Goal: Information Seeking & Learning: Find specific fact

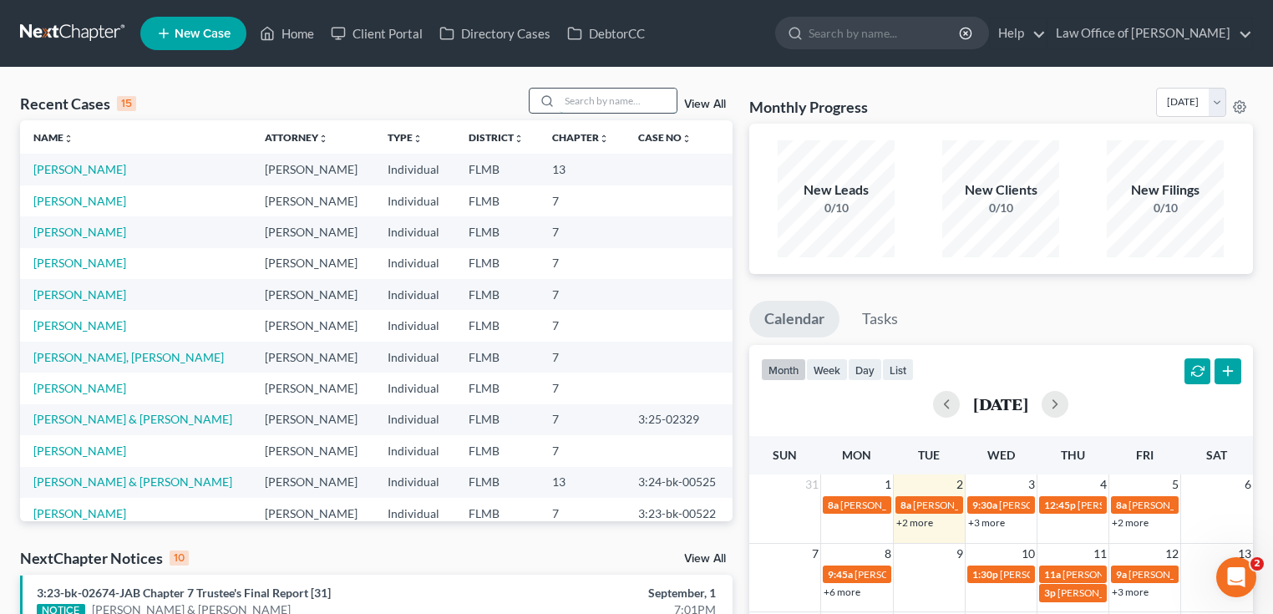
click at [608, 100] on input "search" at bounding box center [618, 101] width 117 height 24
type input "norris"
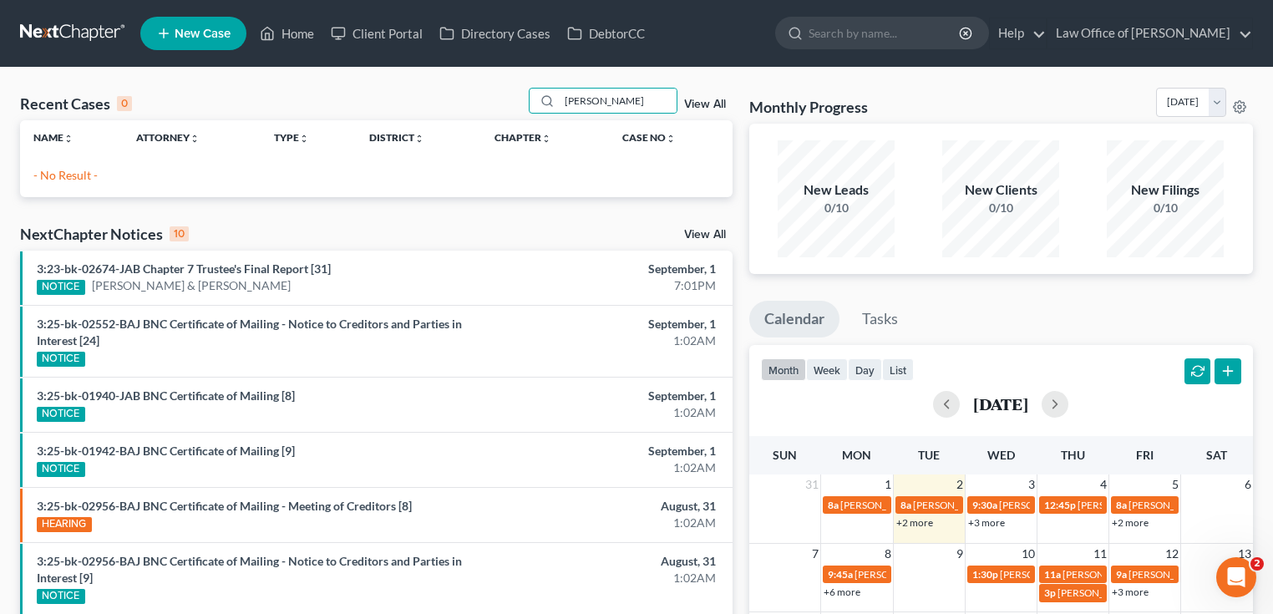
click at [816, 74] on div "Recent Cases 0 norris View All Name unfold_more expand_more expand_less Attorne…" at bounding box center [636, 501] width 1273 height 867
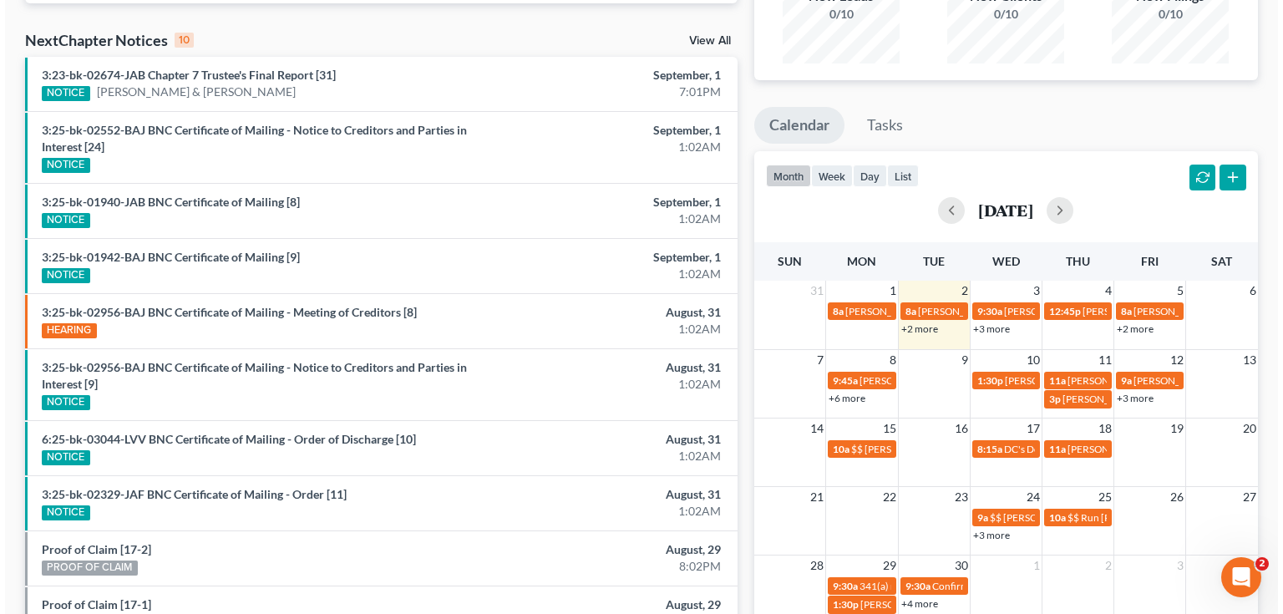
scroll to position [334, 0]
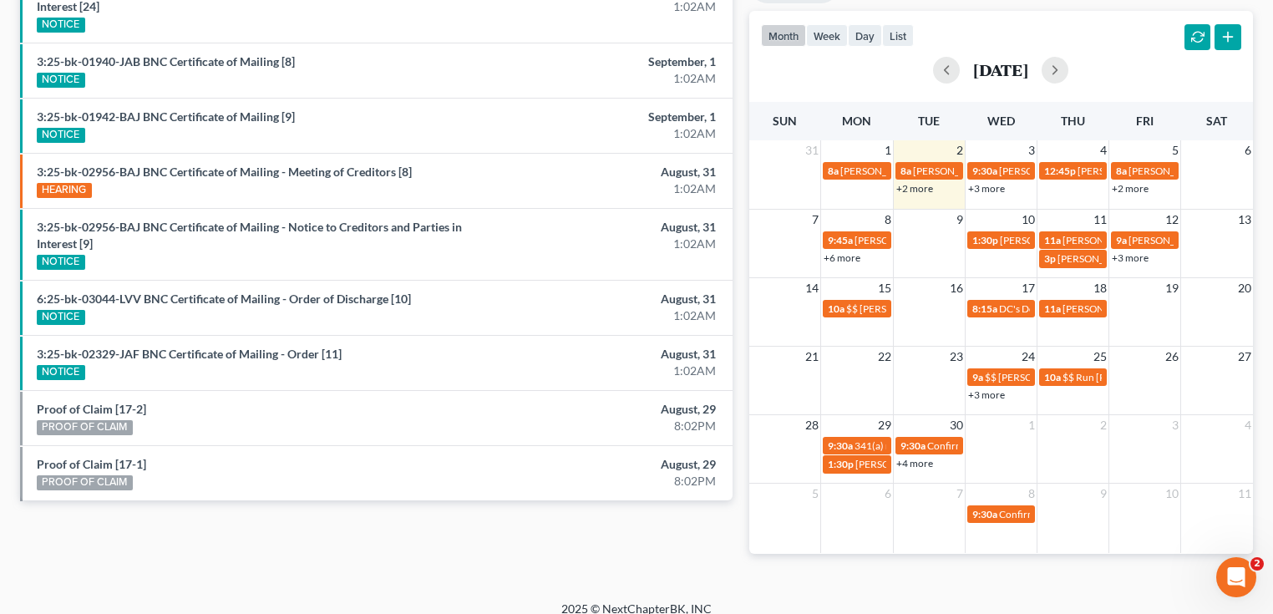
click at [913, 186] on link "+2 more" at bounding box center [914, 188] width 37 height 13
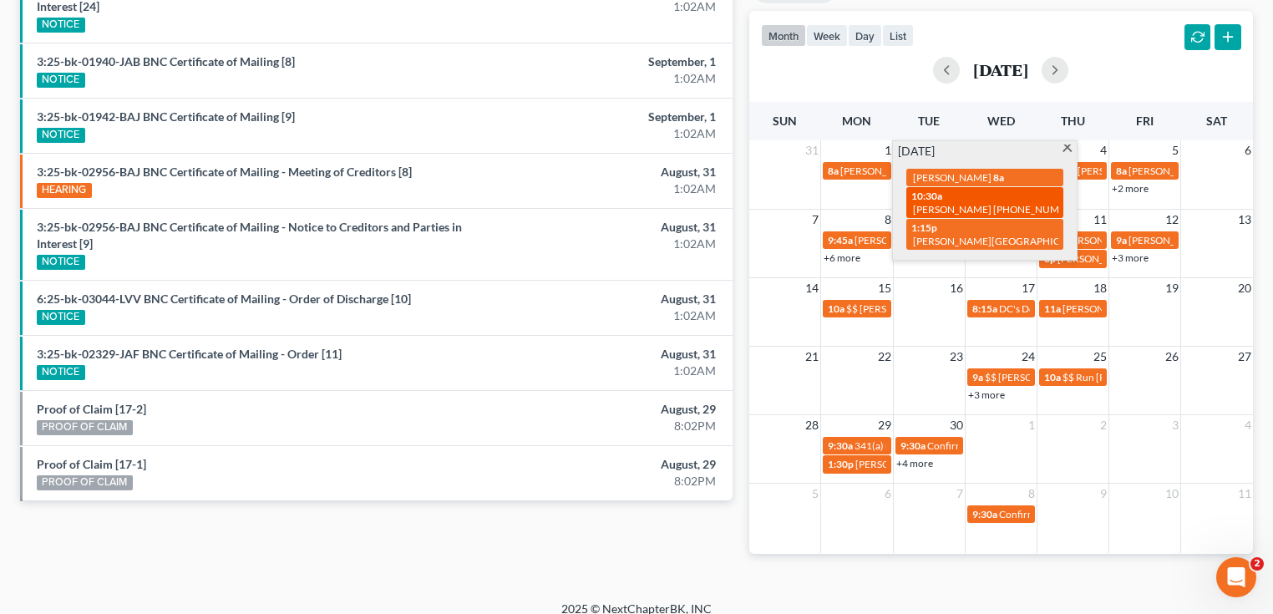
click at [963, 208] on span "[PERSON_NAME] [PHONE_NUMBER]" at bounding box center [997, 209] width 169 height 13
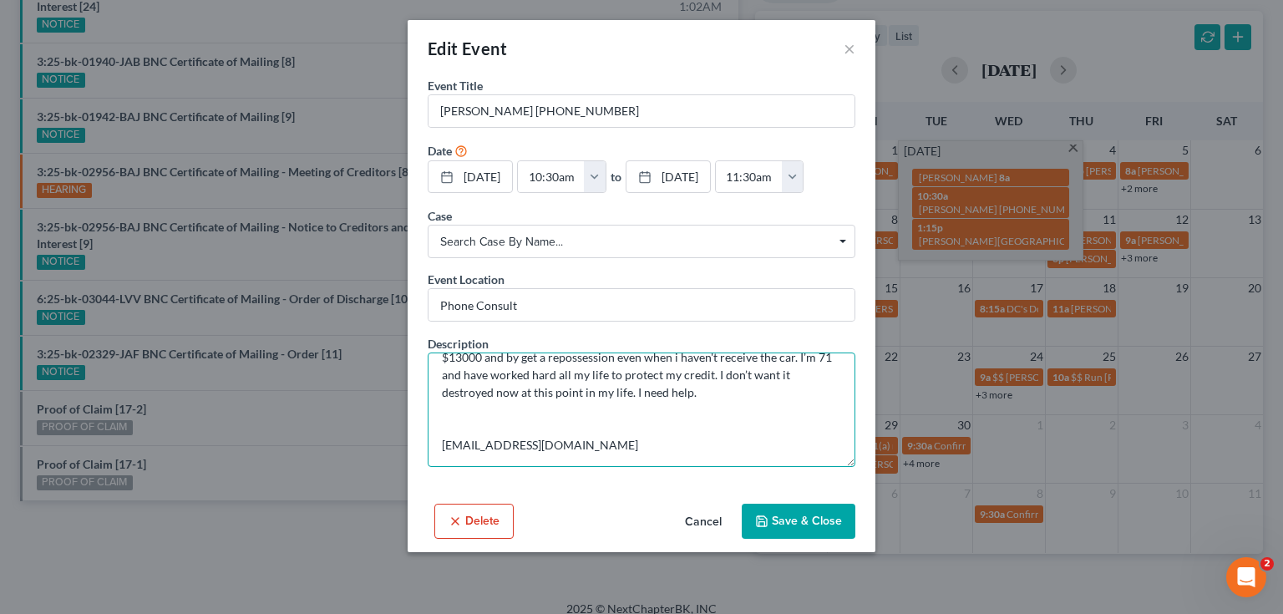
scroll to position [0, 0]
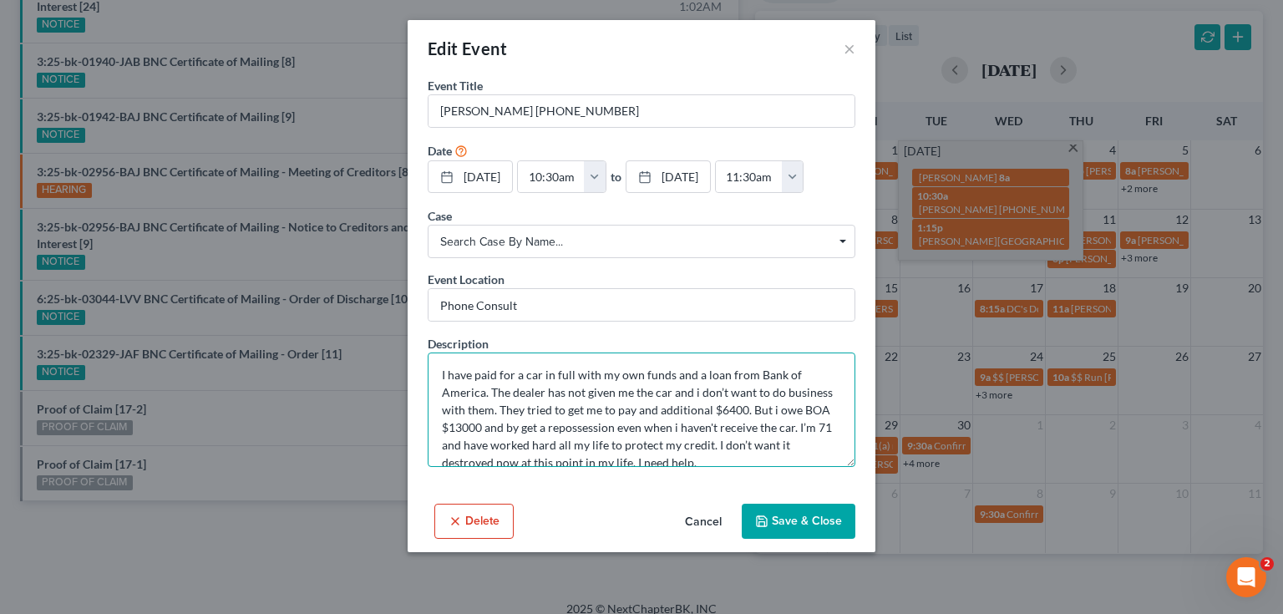
drag, startPoint x: 519, startPoint y: 373, endPoint x: 717, endPoint y: 398, distance: 199.6
click at [717, 398] on textarea "I have paid for a car in full with my own funds and a loan from Bank of America…" at bounding box center [642, 409] width 428 height 114
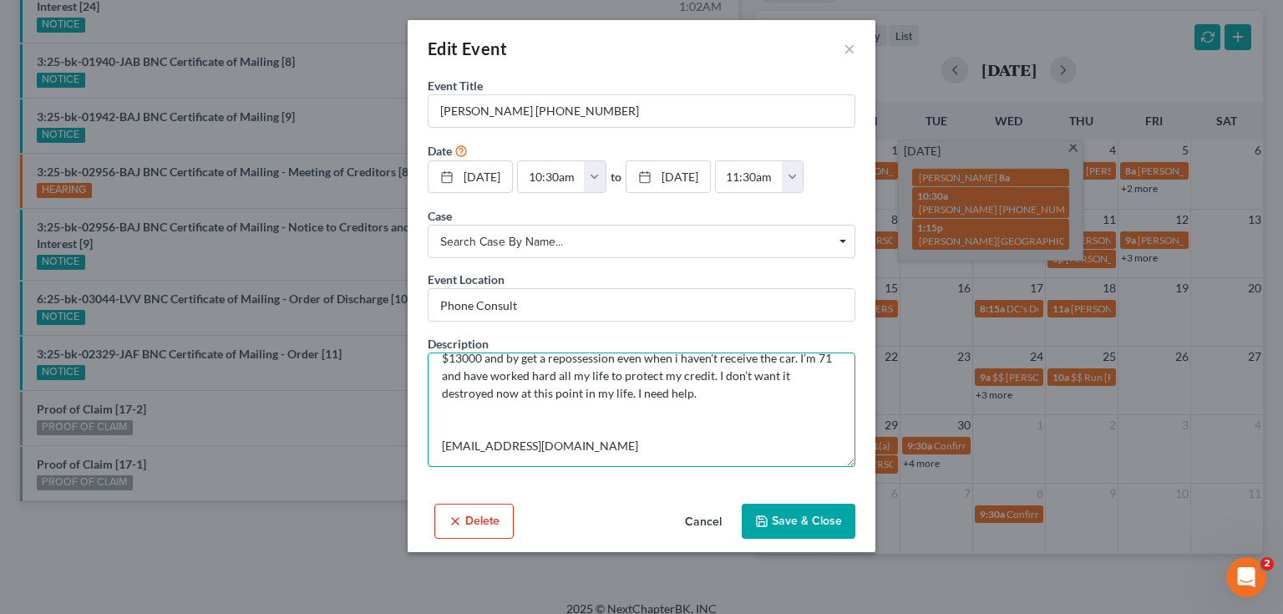
scroll to position [70, 0]
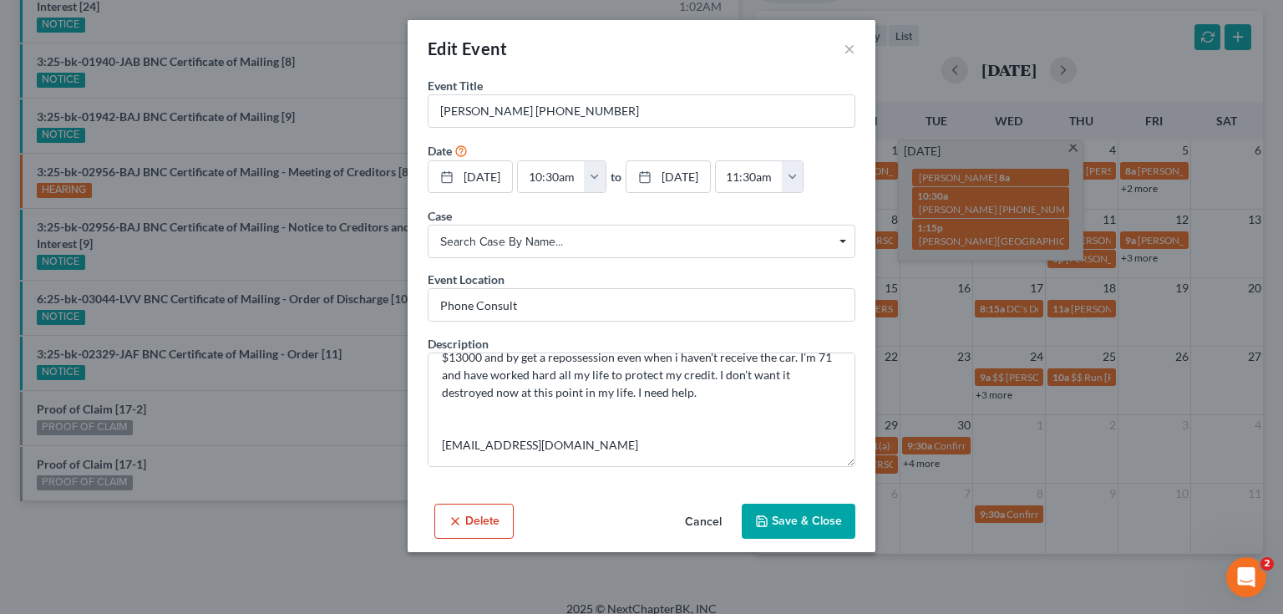
click at [1007, 234] on div "Edit Event × Event Title * Maxwell King 904-581-3559 Date 9/2/2025 close Date 9…" at bounding box center [641, 307] width 1283 height 614
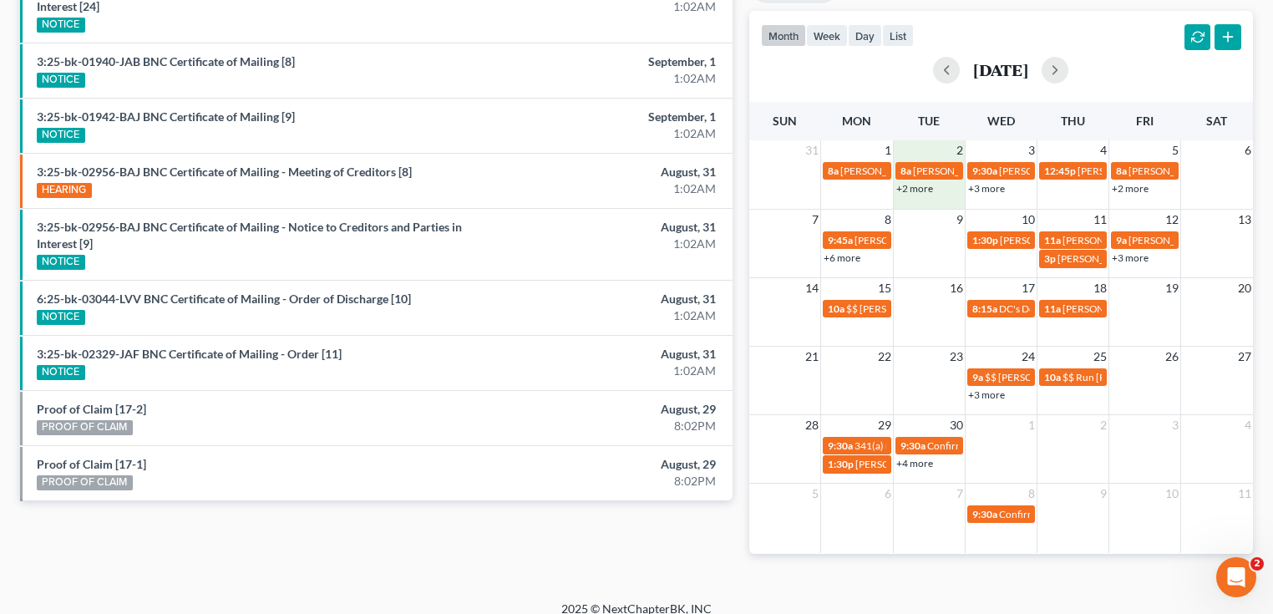
click at [922, 180] on div "+2 more" at bounding box center [929, 188] width 71 height 17
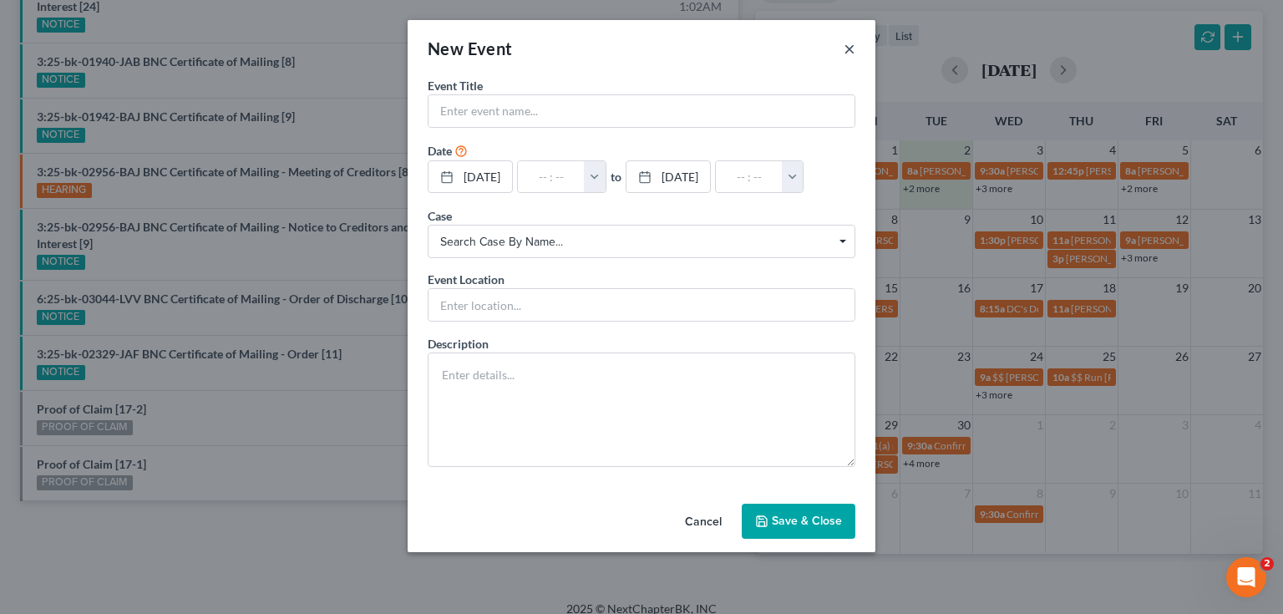
click at [849, 48] on button "×" at bounding box center [850, 48] width 12 height 20
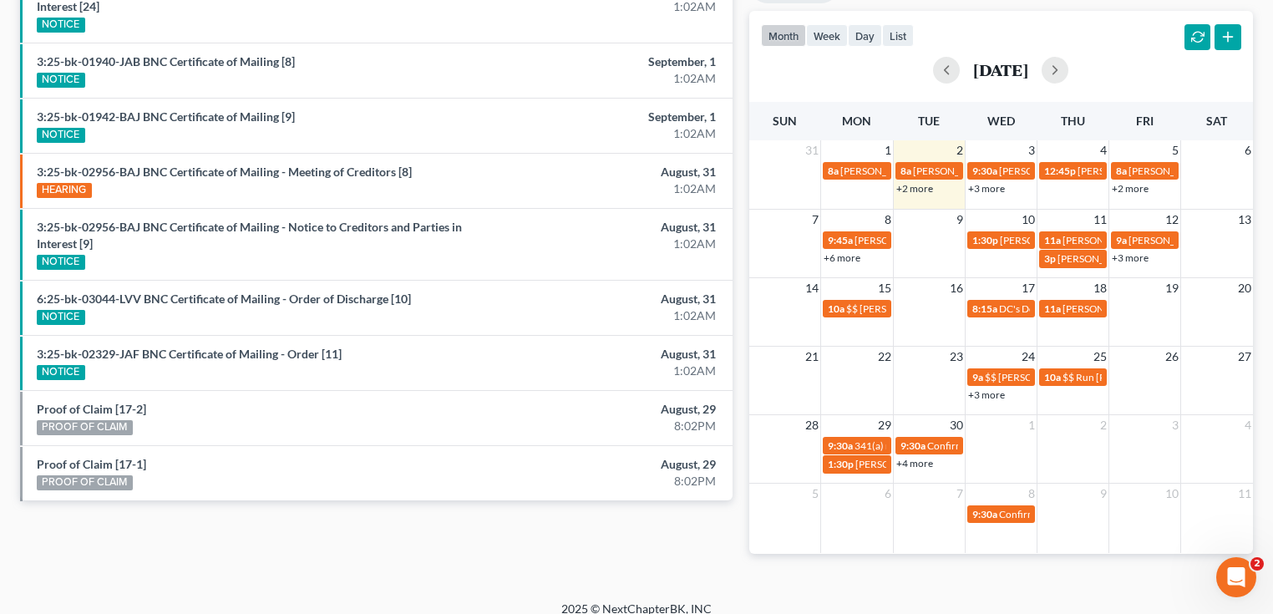
click at [923, 189] on link "+2 more" at bounding box center [914, 188] width 37 height 13
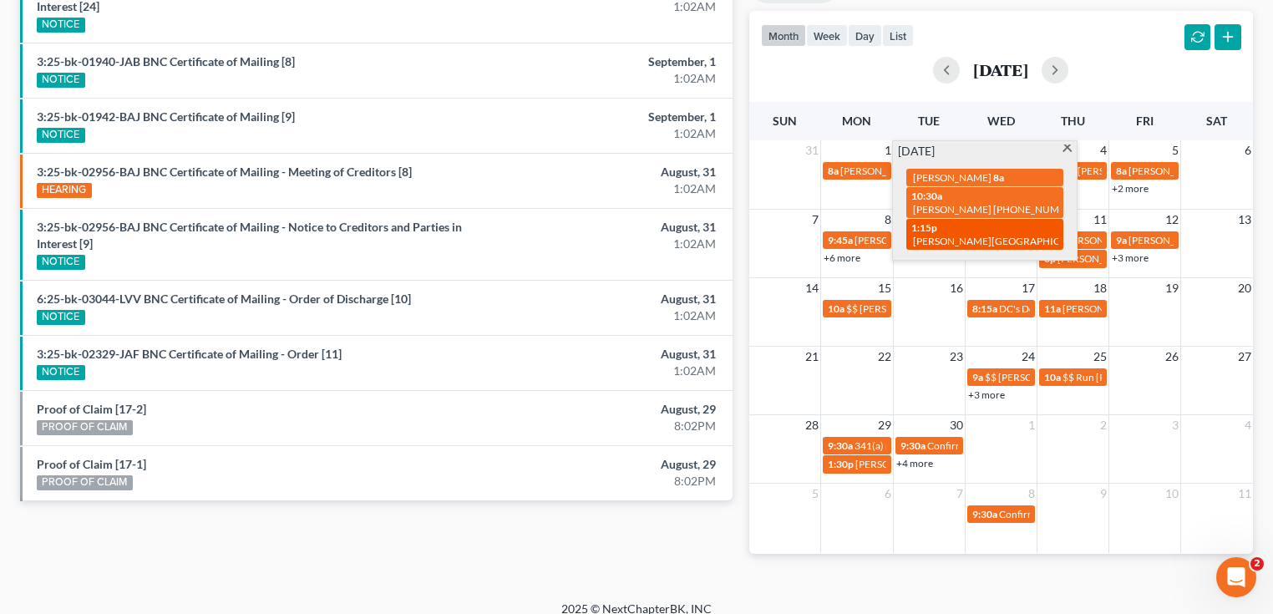
click at [982, 235] on span "[PERSON_NAME][GEOGRAPHIC_DATA] [PHONE_NUMBER]" at bounding box center [1048, 241] width 270 height 13
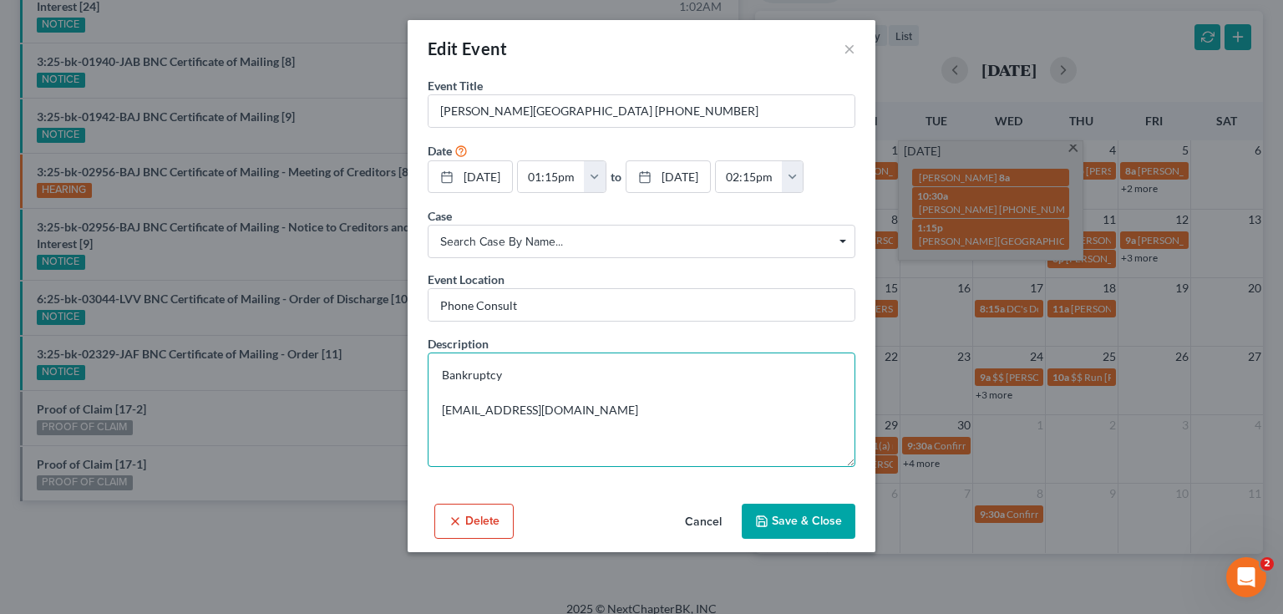
click at [535, 393] on textarea "Bankruptcy nikolechapel@gmail.com" at bounding box center [642, 409] width 428 height 114
click at [558, 378] on textarea "Bankruptcy nikolechapel@gmail.com" at bounding box center [642, 409] width 428 height 114
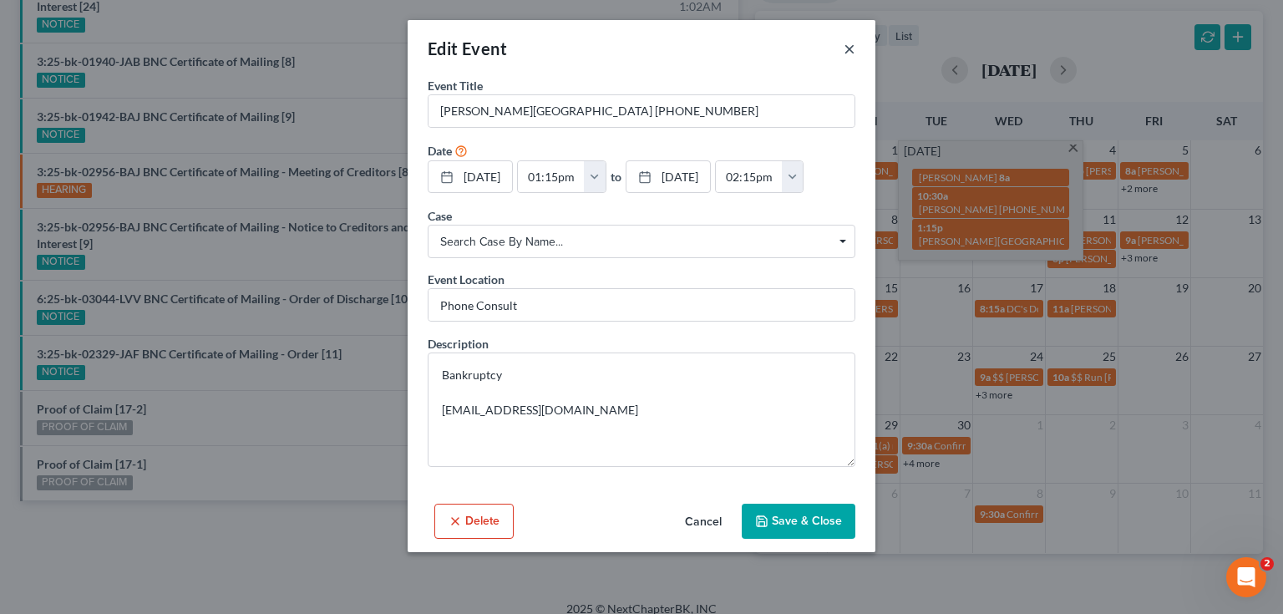
click at [849, 50] on button "×" at bounding box center [850, 48] width 12 height 20
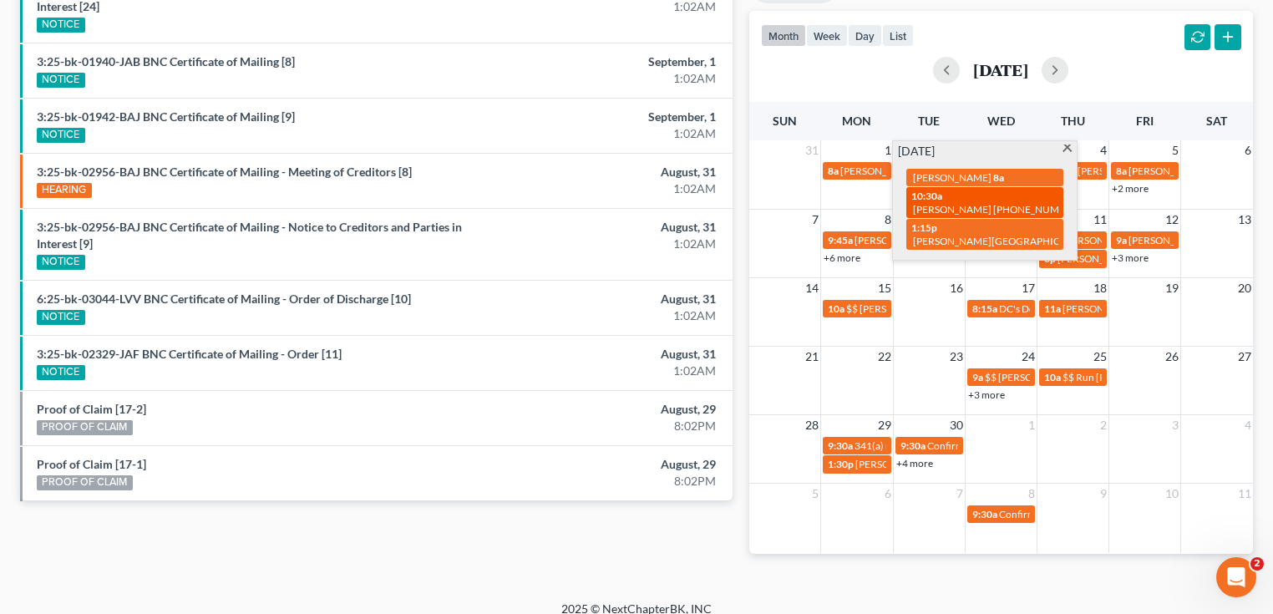
click at [962, 205] on span "[PERSON_NAME] [PHONE_NUMBER]" at bounding box center [997, 209] width 169 height 13
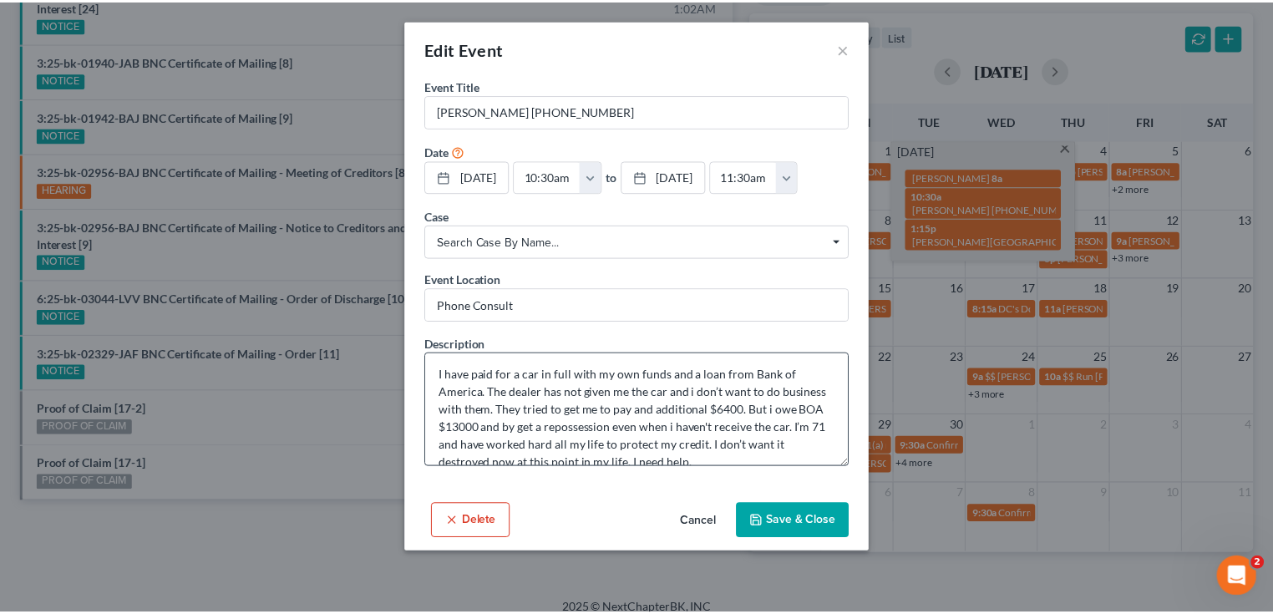
scroll to position [0, 0]
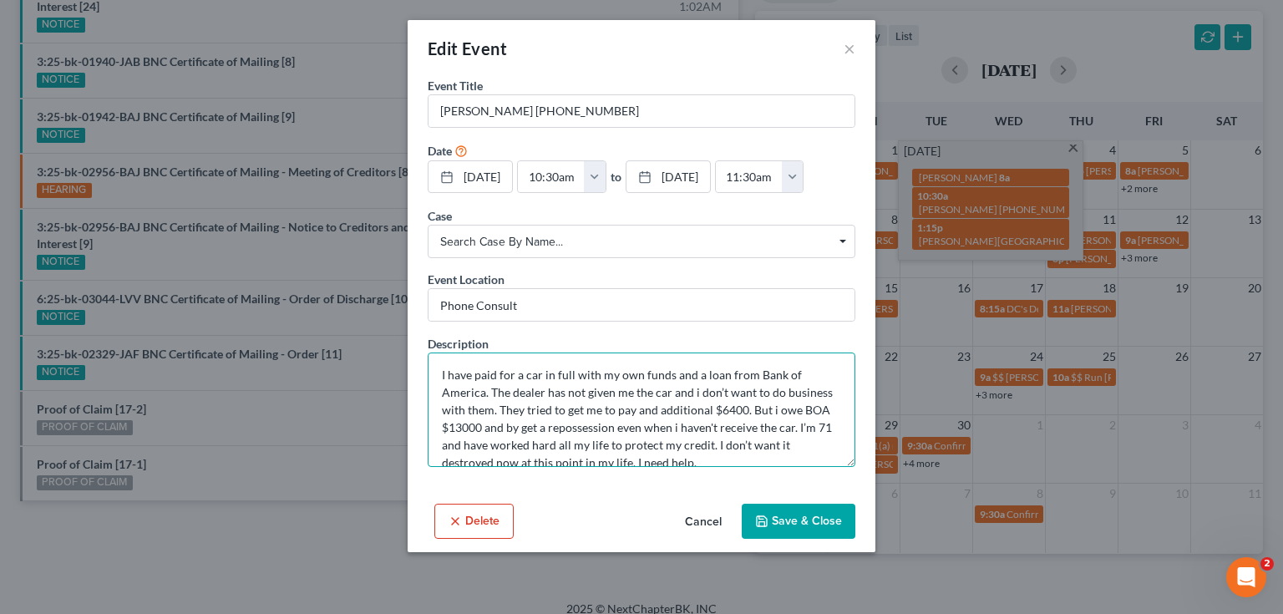
click at [662, 393] on textarea "I have paid for a car in full with my own funds and a loan from Bank of America…" at bounding box center [642, 409] width 428 height 114
drag, startPoint x: 443, startPoint y: 373, endPoint x: 743, endPoint y: 447, distance: 308.7
click at [743, 447] on textarea "I have paid for a car in full with my own funds and a loan from Bank of America…" at bounding box center [642, 409] width 428 height 114
click at [767, 431] on textarea "I have paid for a car in full with my own funds and a loan from Bank of America…" at bounding box center [642, 409] width 428 height 114
click at [692, 391] on textarea "I have paid for a car in full with my own funds and a loan from Bank of America…" at bounding box center [642, 409] width 428 height 114
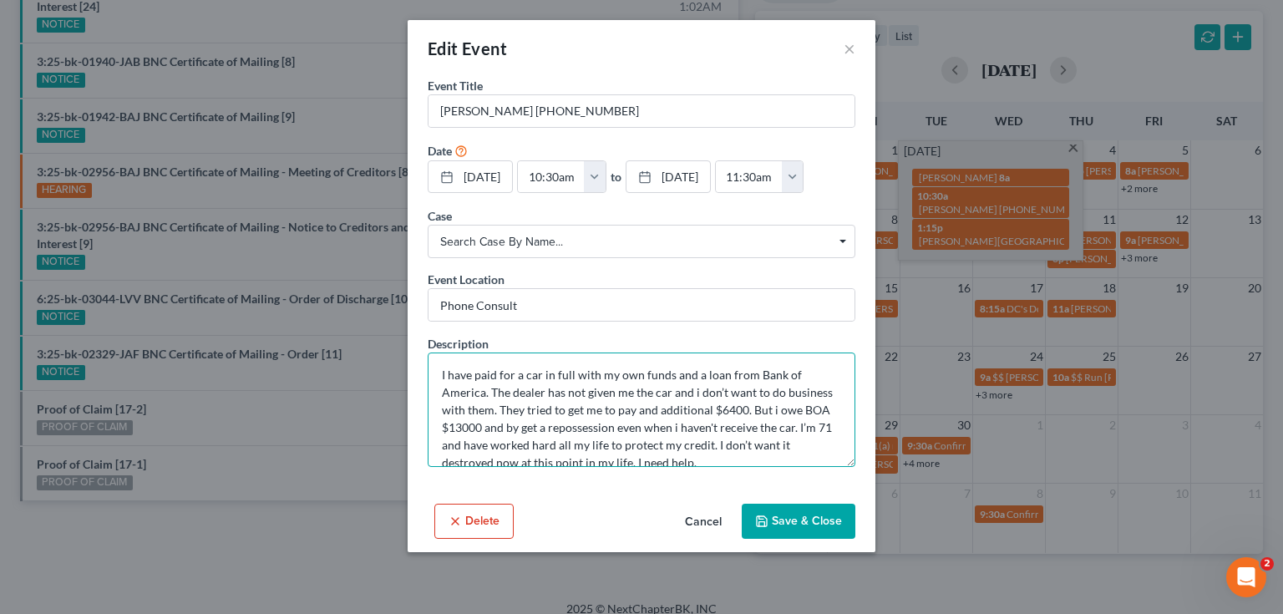
click at [695, 394] on textarea "I have paid for a car in full with my own funds and a loan from Bank of America…" at bounding box center [642, 409] width 428 height 114
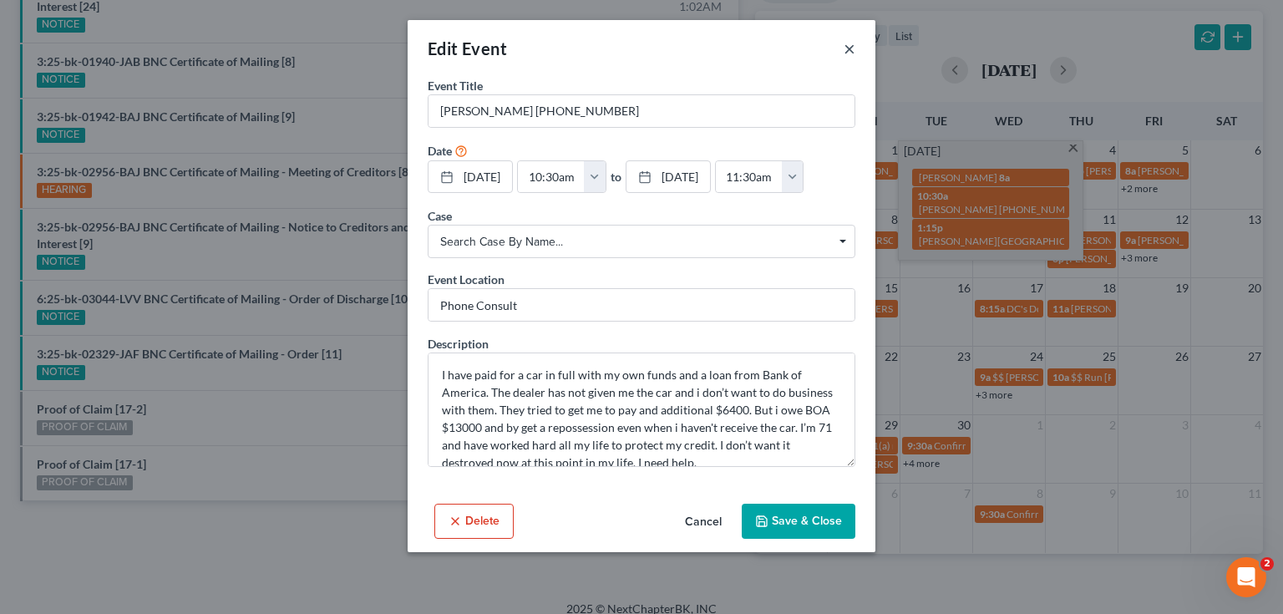
click at [848, 52] on button "×" at bounding box center [850, 48] width 12 height 20
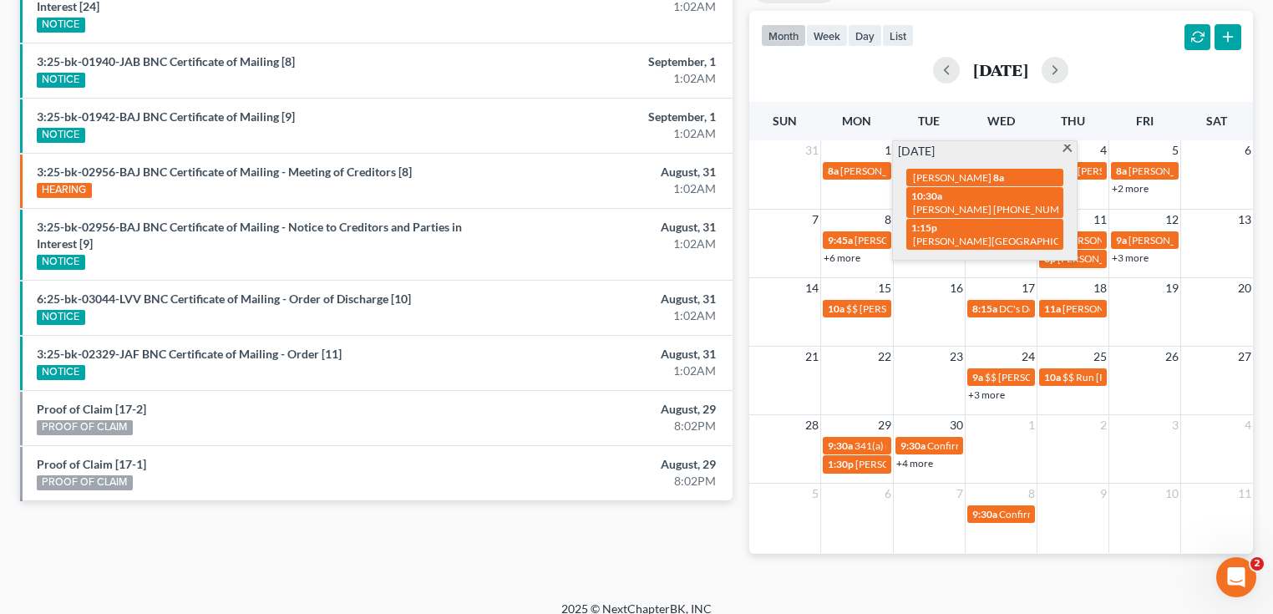
click at [966, 39] on div "month week day list September 2025" at bounding box center [1001, 51] width 520 height 80
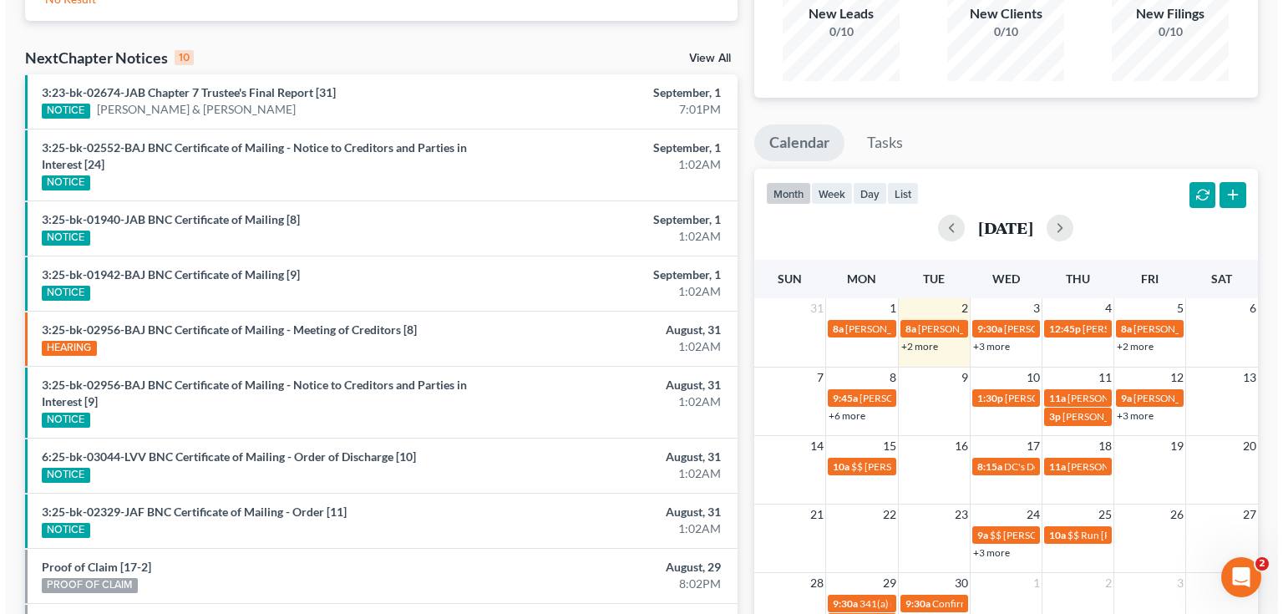
scroll to position [200, 0]
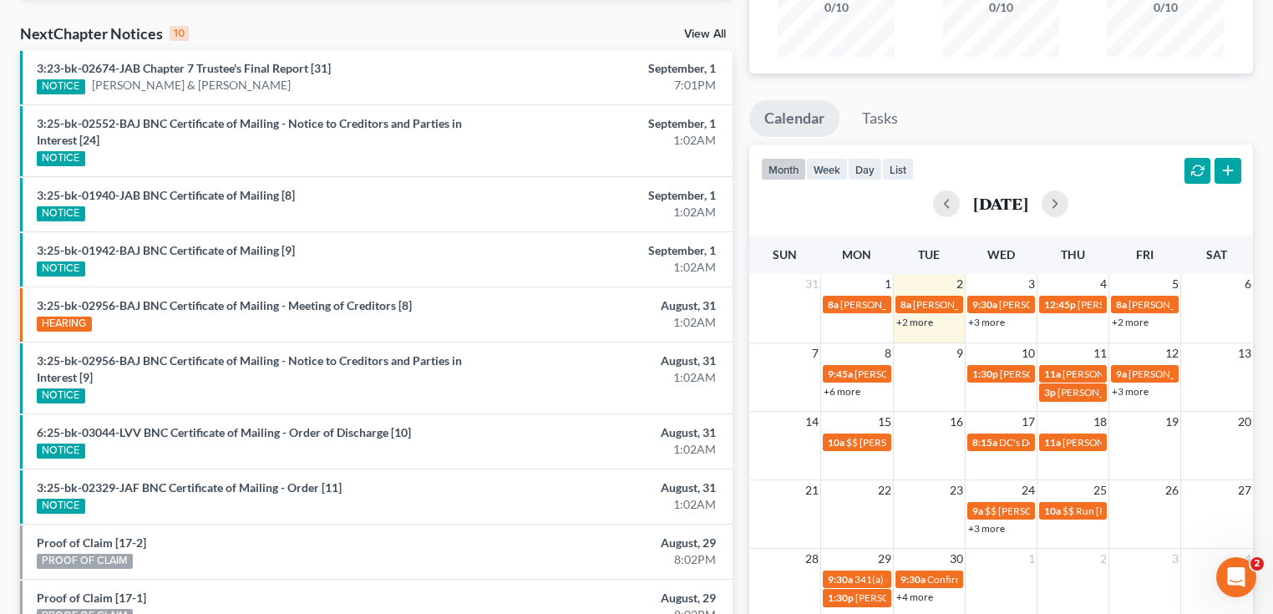
click at [924, 317] on link "+2 more" at bounding box center [914, 322] width 37 height 13
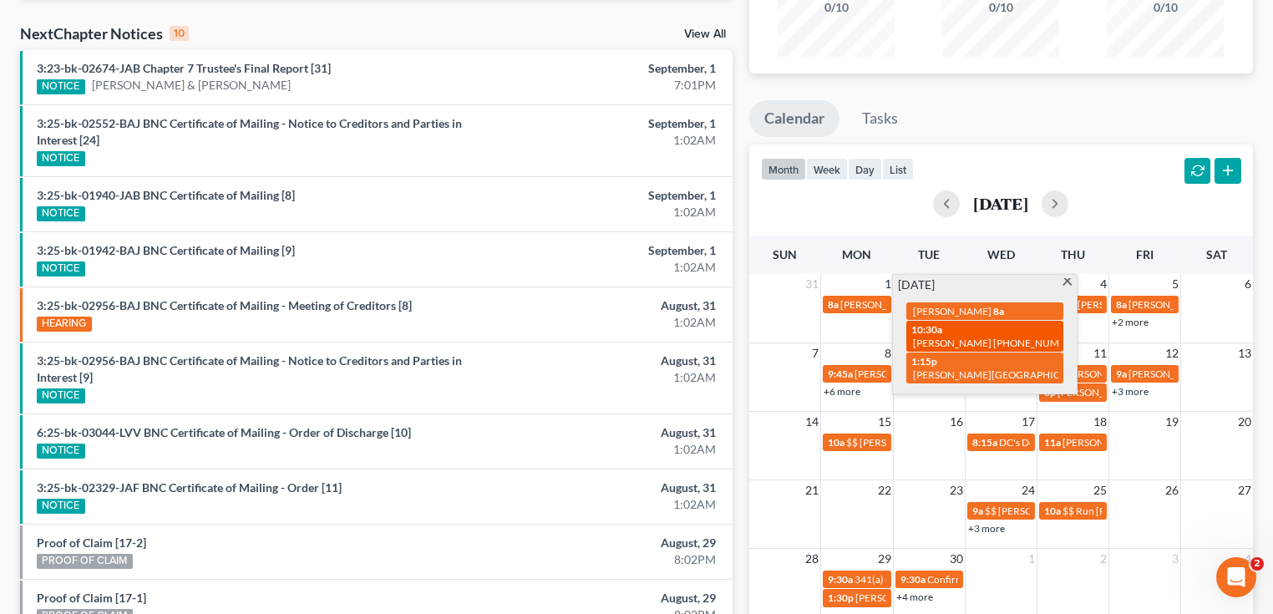
click at [938, 340] on span "[PERSON_NAME] [PHONE_NUMBER]" at bounding box center [997, 343] width 169 height 13
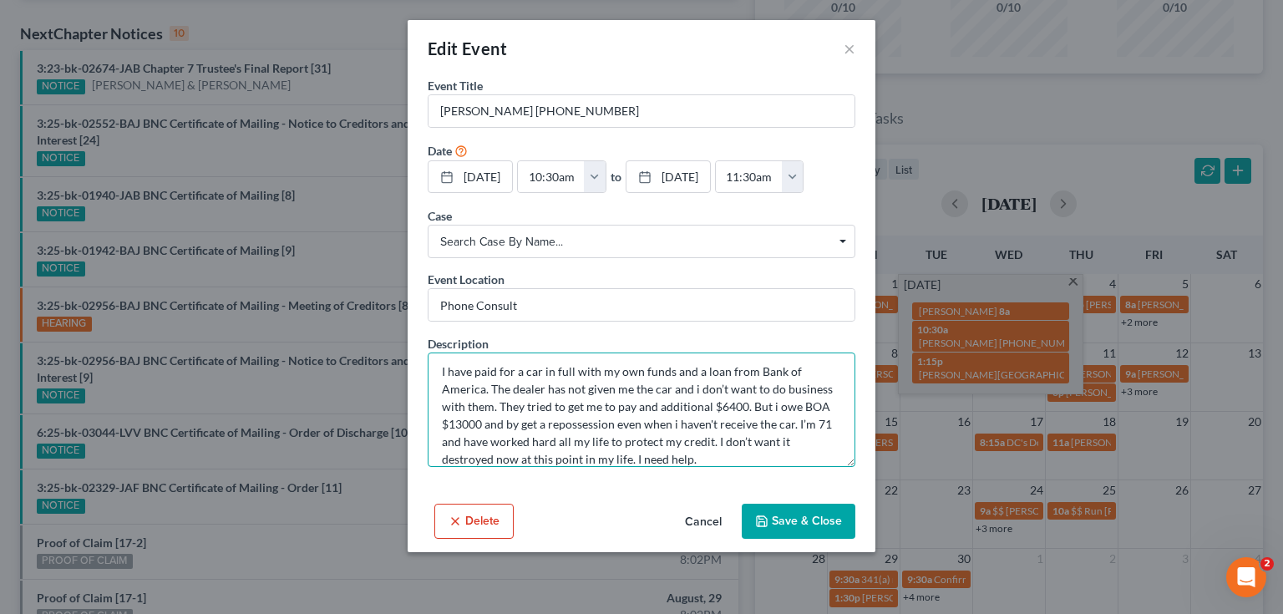
scroll to position [70, 0]
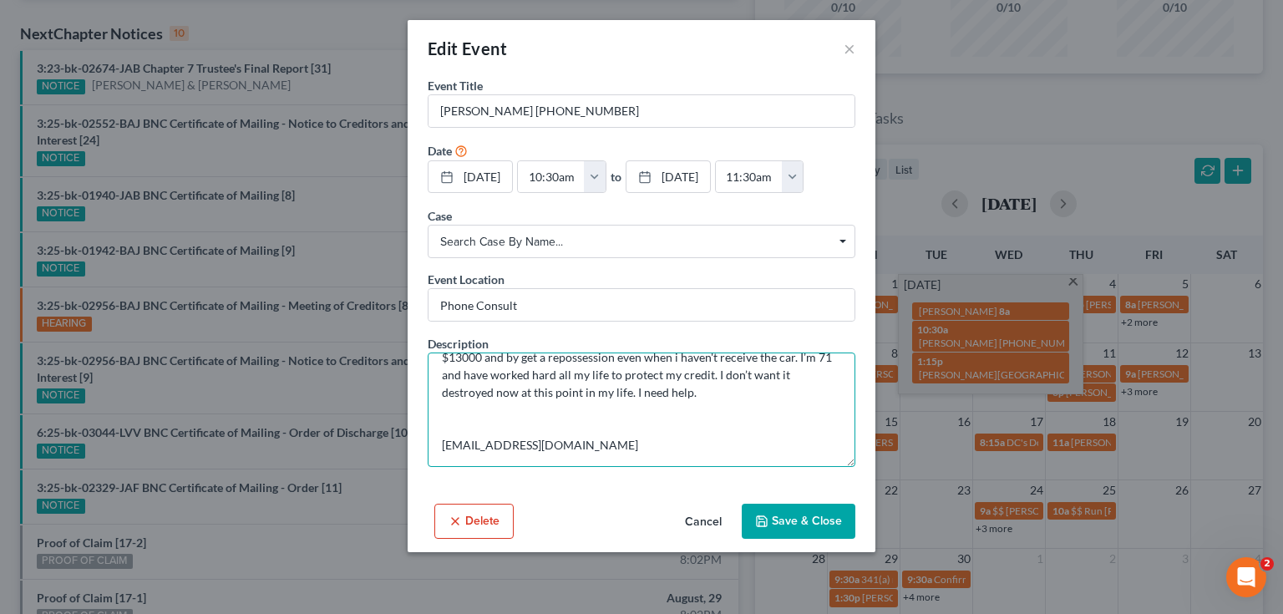
drag, startPoint x: 442, startPoint y: 368, endPoint x: 710, endPoint y: 391, distance: 269.1
click at [710, 391] on textarea "I have paid for a car in full with my own funds and a loan from Bank of America…" at bounding box center [642, 409] width 428 height 114
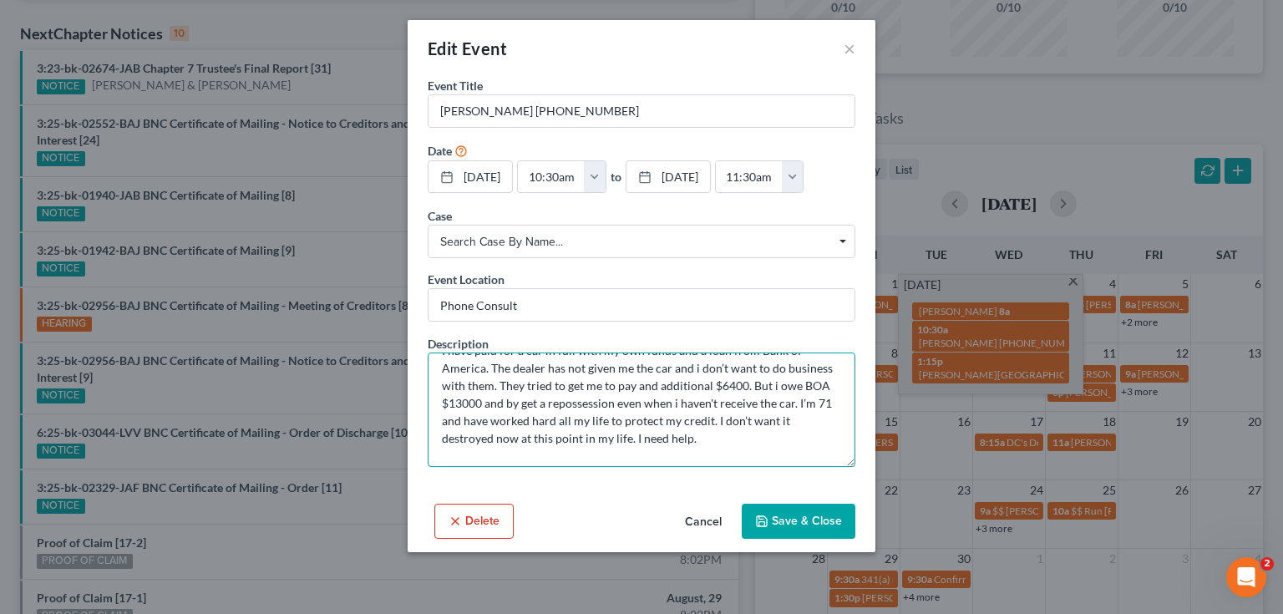
scroll to position [0, 0]
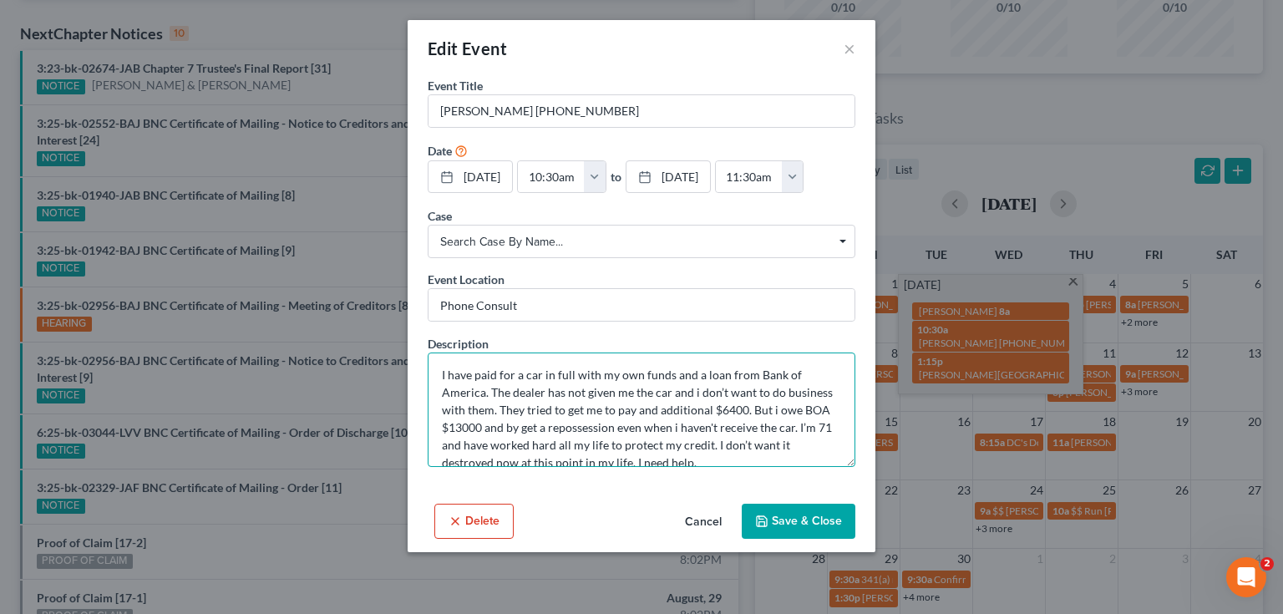
drag, startPoint x: 710, startPoint y: 391, endPoint x: 403, endPoint y: 347, distance: 309.6
click at [403, 347] on div "Edit Event × Event Title * Maxwell King 904-581-3559 Date 9/2/2025 close Date 9…" at bounding box center [641, 307] width 1283 height 614
